Goal: Browse casually: Explore the website without a specific task or goal

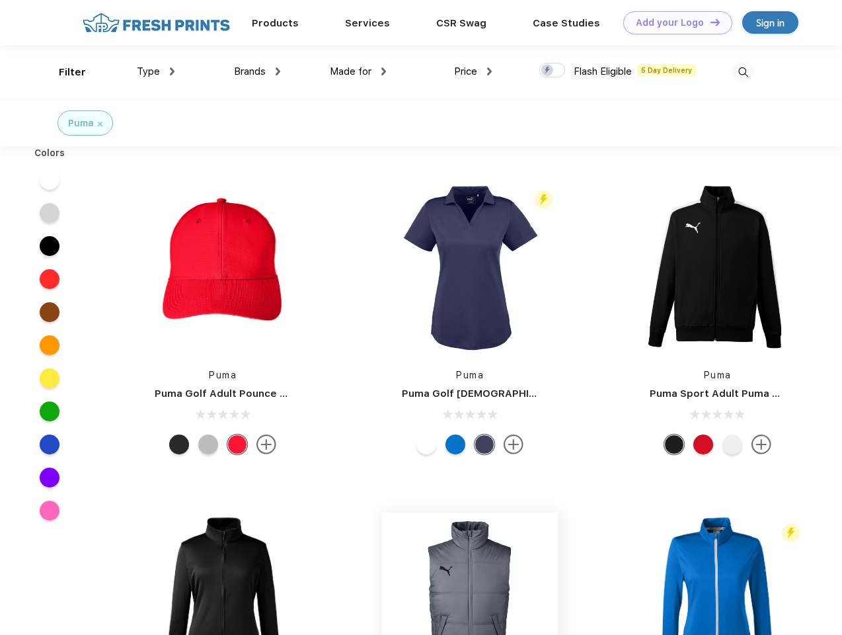
scroll to position [1, 0]
click at [673, 22] on link "Add your Logo Design Tool" at bounding box center [677, 22] width 109 height 23
click at [0, 0] on div "Design Tool" at bounding box center [0, 0] width 0 height 0
click at [709, 22] on link "Add your Logo Design Tool" at bounding box center [677, 22] width 109 height 23
click at [63, 72] on div "Filter" at bounding box center [72, 72] width 27 height 15
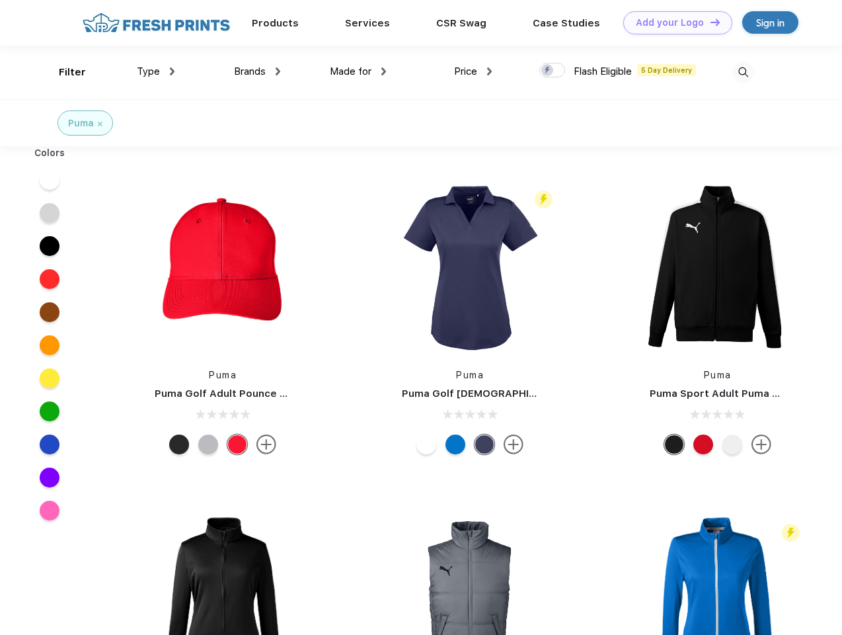
click at [156, 71] on span "Type" at bounding box center [148, 71] width 23 height 12
click at [257, 71] on span "Brands" at bounding box center [250, 71] width 32 height 12
click at [358, 71] on span "Made for" at bounding box center [351, 71] width 42 height 12
click at [473, 71] on span "Price" at bounding box center [465, 71] width 23 height 12
click at [553, 71] on div at bounding box center [552, 70] width 26 height 15
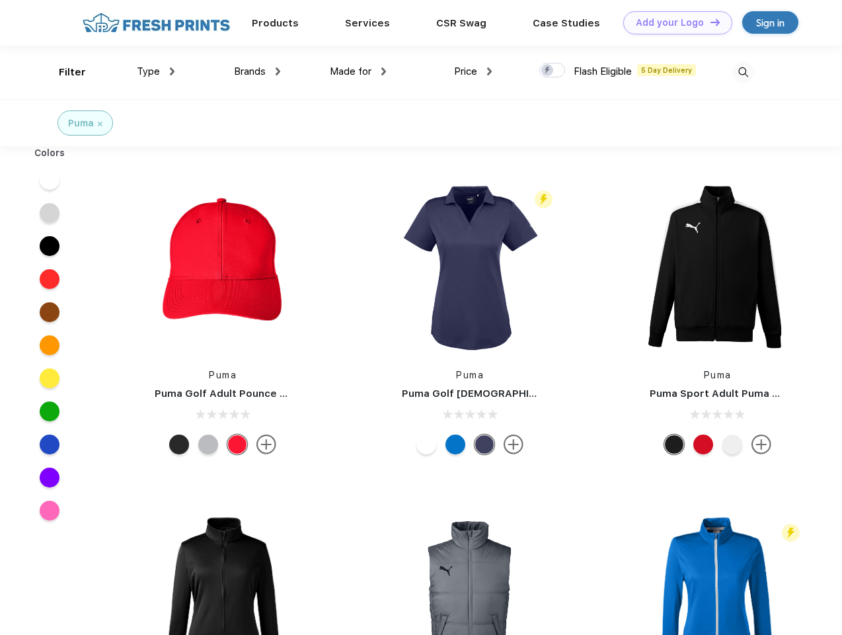
click at [548, 71] on input "checkbox" at bounding box center [543, 66] width 9 height 9
click at [743, 72] on img at bounding box center [743, 72] width 22 height 22
